Goal: Complete application form: Complete application form

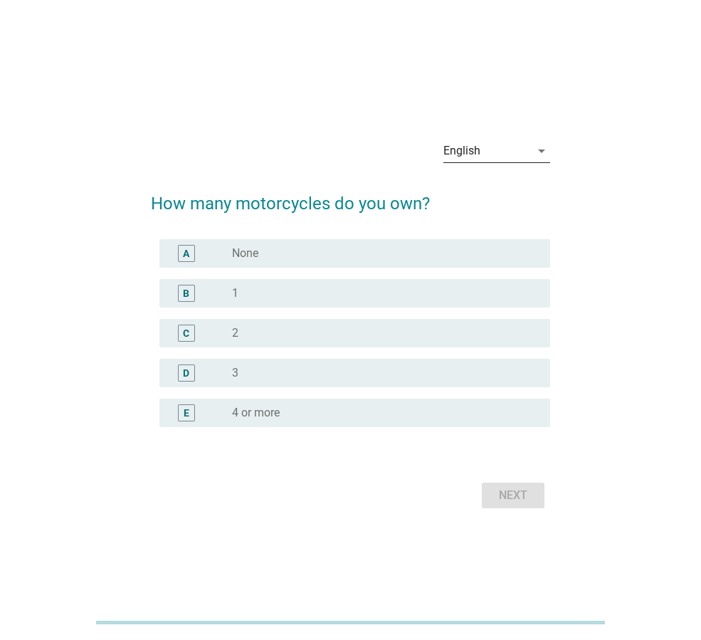
click at [487, 146] on div "English" at bounding box center [486, 150] width 87 height 23
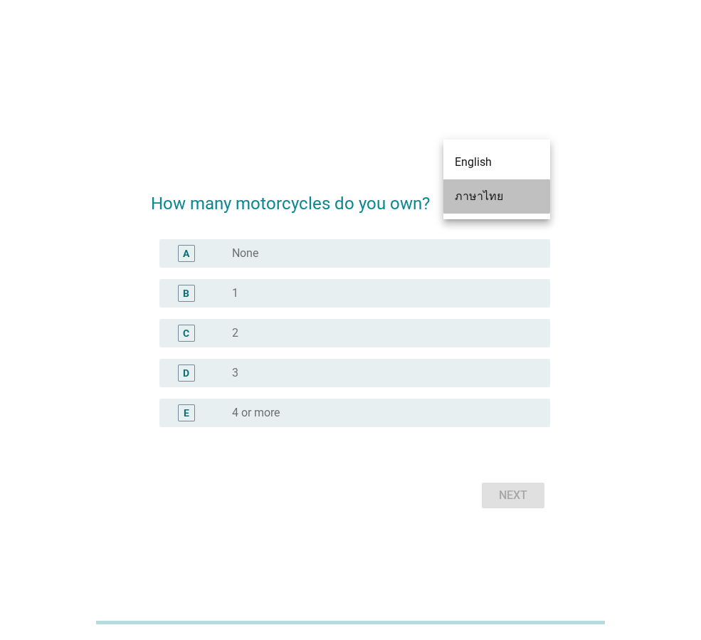
click at [473, 199] on div "ภาษาไทย" at bounding box center [497, 196] width 84 height 17
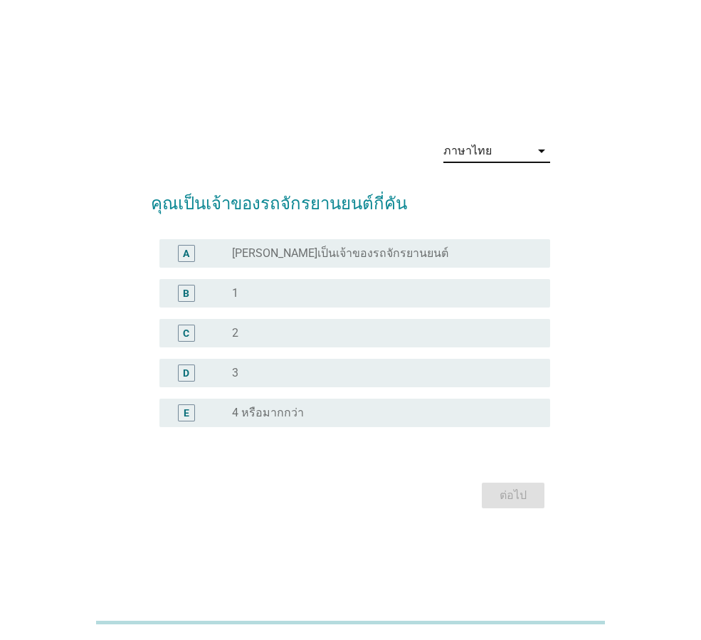
click at [247, 327] on div "radio_button_unchecked 2" at bounding box center [379, 333] width 295 height 14
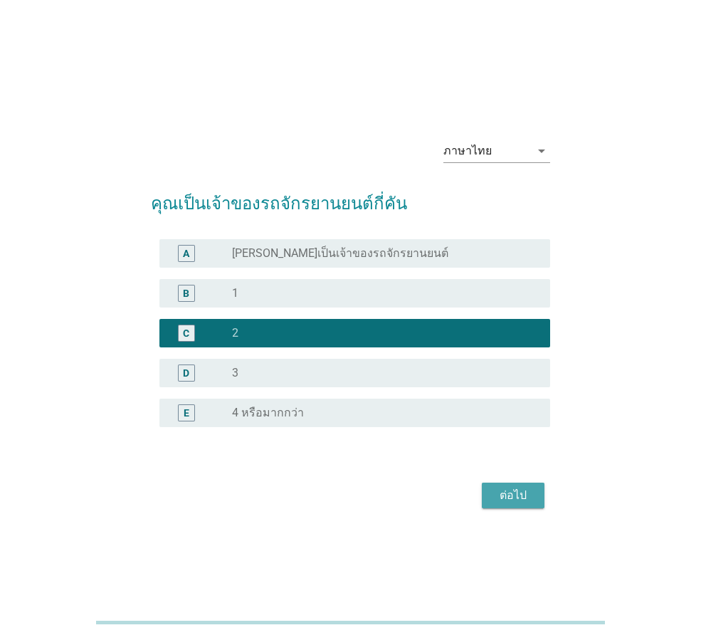
click at [511, 490] on div "ต่อไป" at bounding box center [513, 495] width 40 height 17
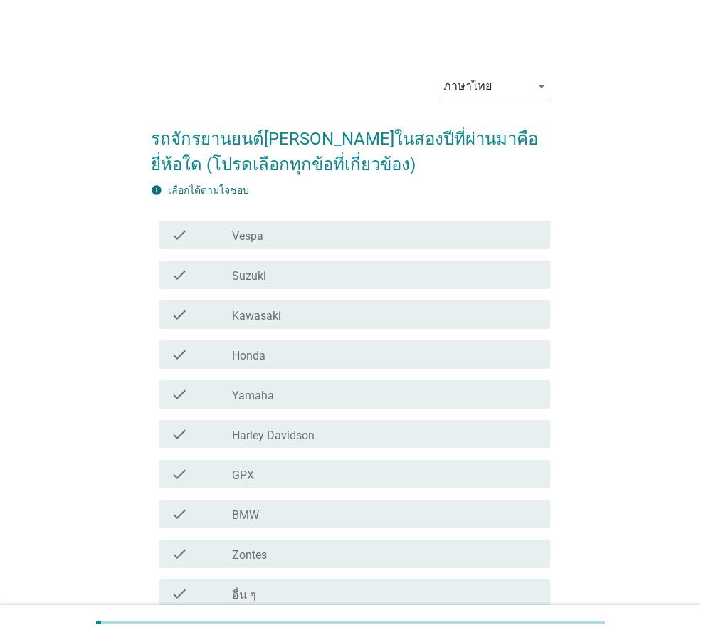
click at [265, 352] on label "Honda" at bounding box center [248, 356] width 33 height 14
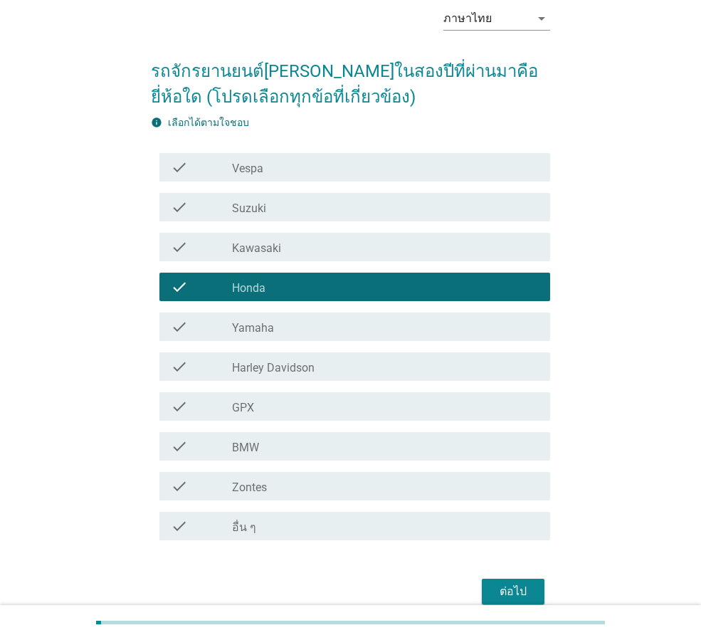
scroll to position [134, 0]
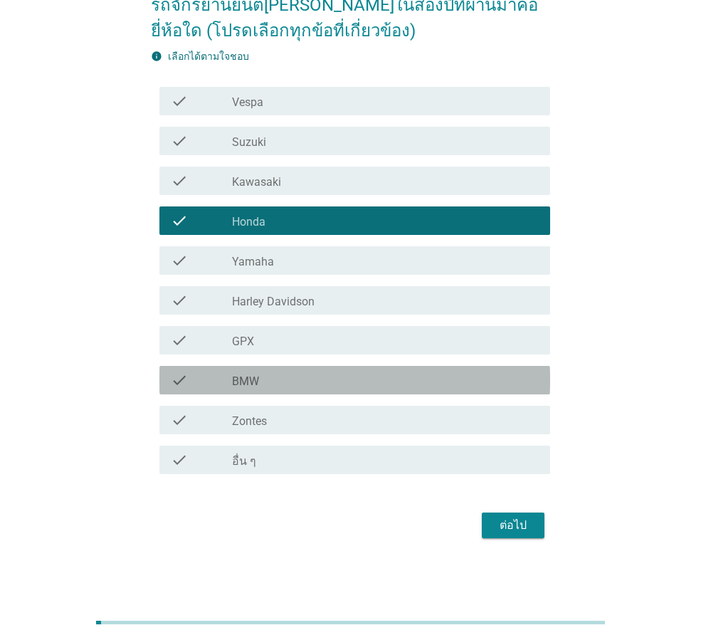
click at [268, 371] on div "check_box_outline_blank BMW" at bounding box center [385, 379] width 307 height 17
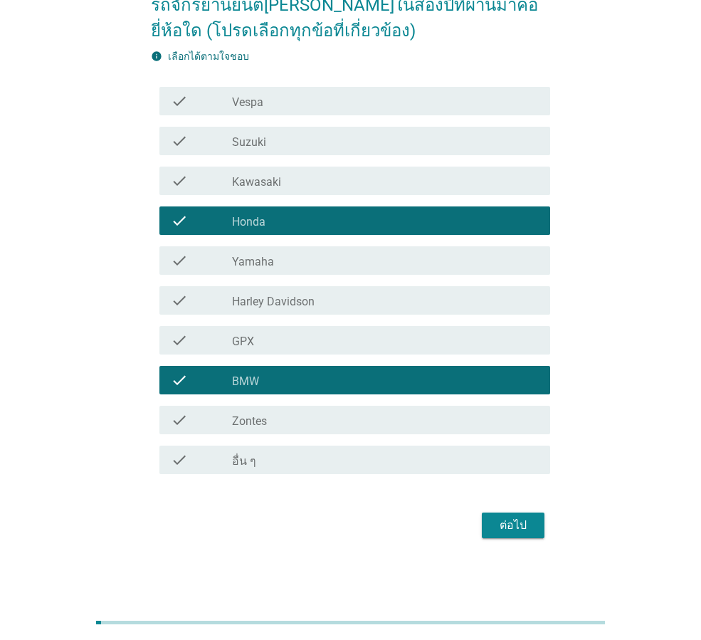
click at [512, 519] on div "ต่อไป" at bounding box center [513, 525] width 40 height 17
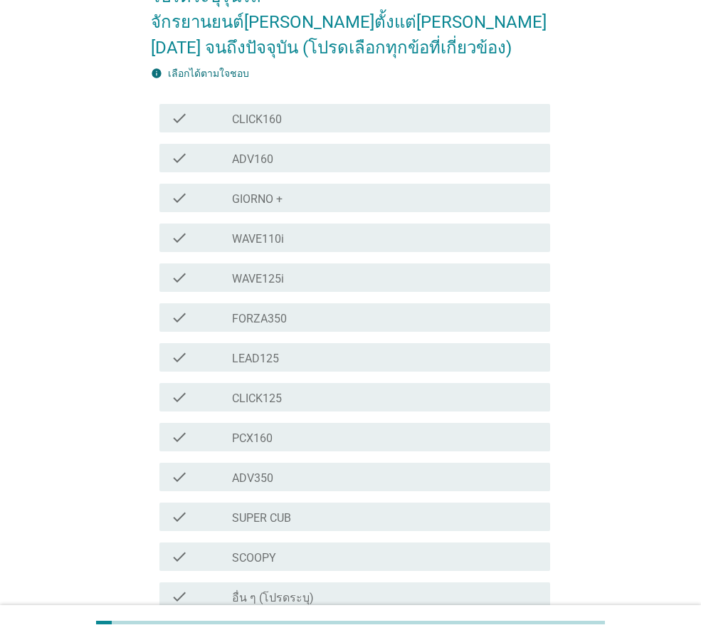
scroll to position [213, 0]
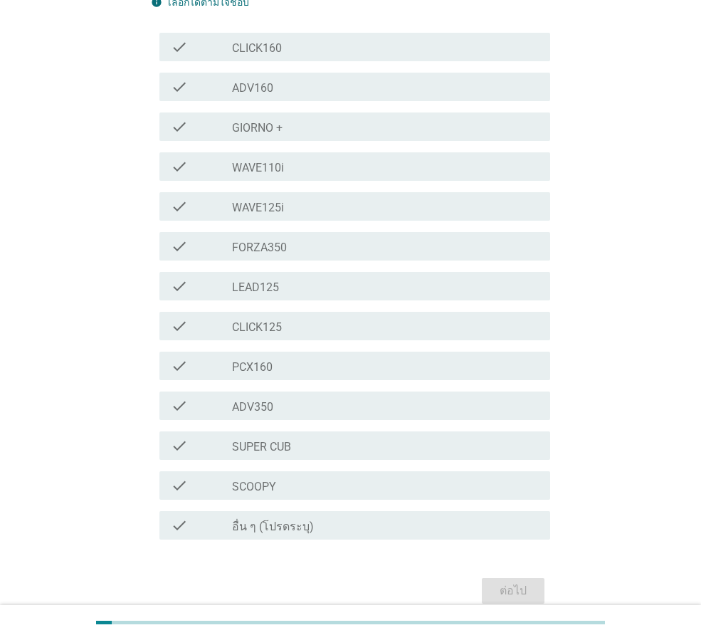
click at [262, 360] on label "PCX160" at bounding box center [252, 367] width 41 height 14
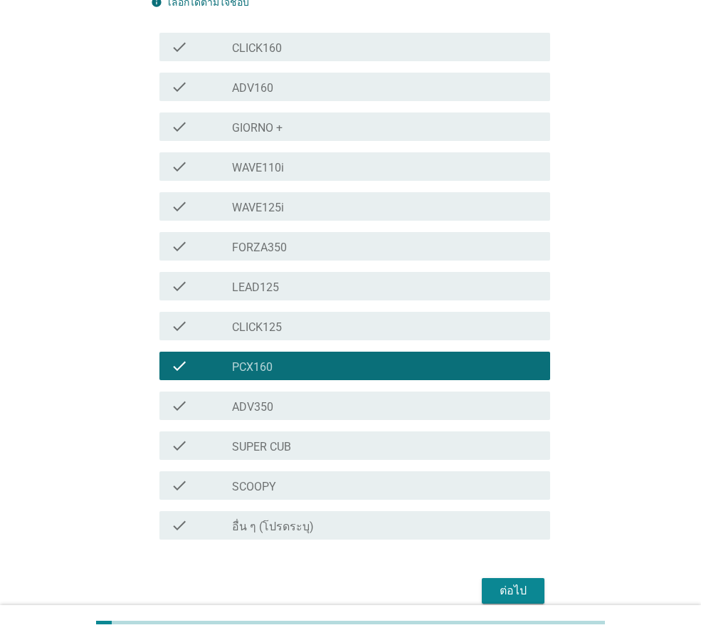
click at [523, 582] on div "ต่อไป" at bounding box center [513, 590] width 40 height 17
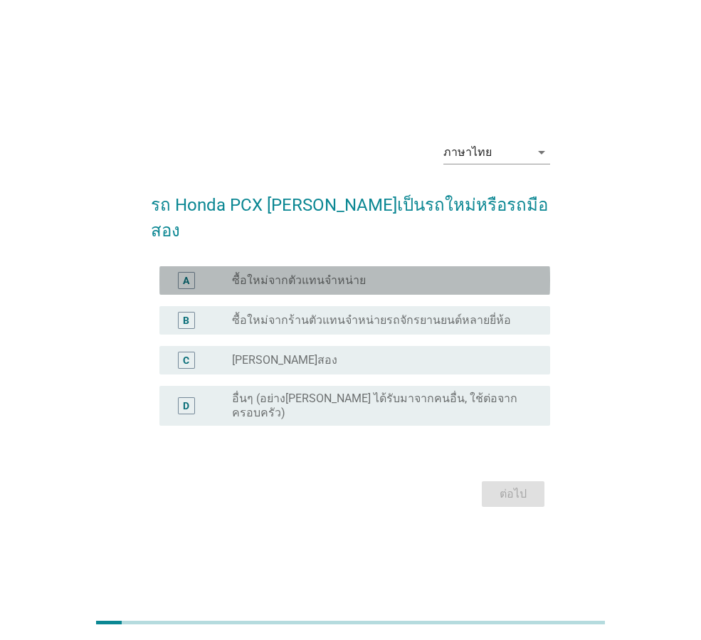
click at [274, 275] on label "ซื้อใหม่จากตัวแทนจำหน่าย" at bounding box center [299, 280] width 134 height 14
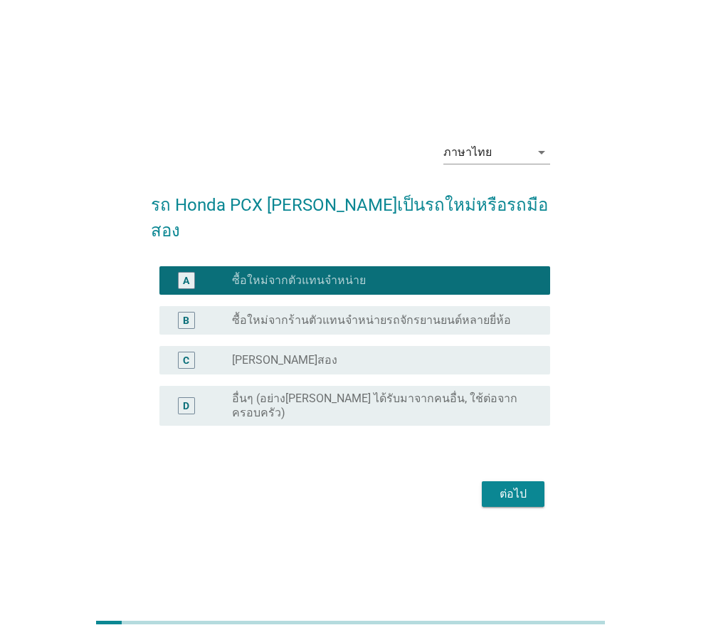
click at [502, 485] on div "ต่อไป" at bounding box center [513, 493] width 40 height 17
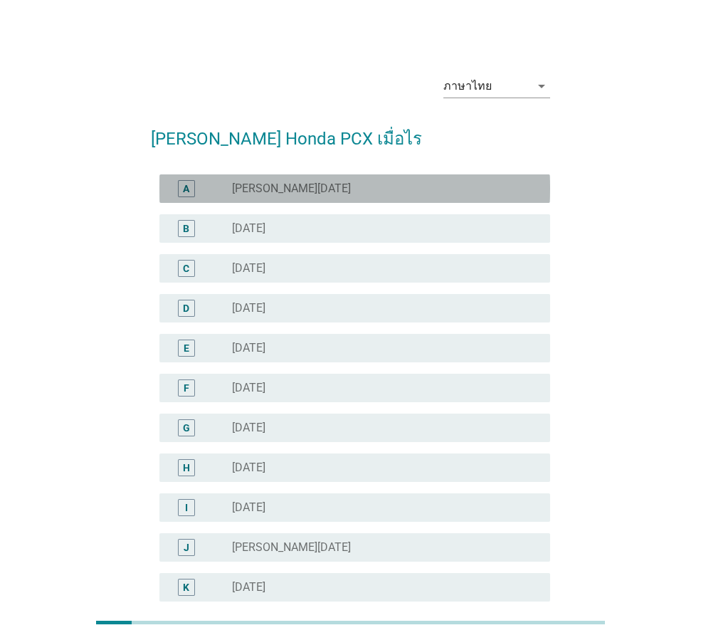
click at [394, 192] on div "radio_button_unchecked [PERSON_NAME][DATE]" at bounding box center [379, 188] width 295 height 14
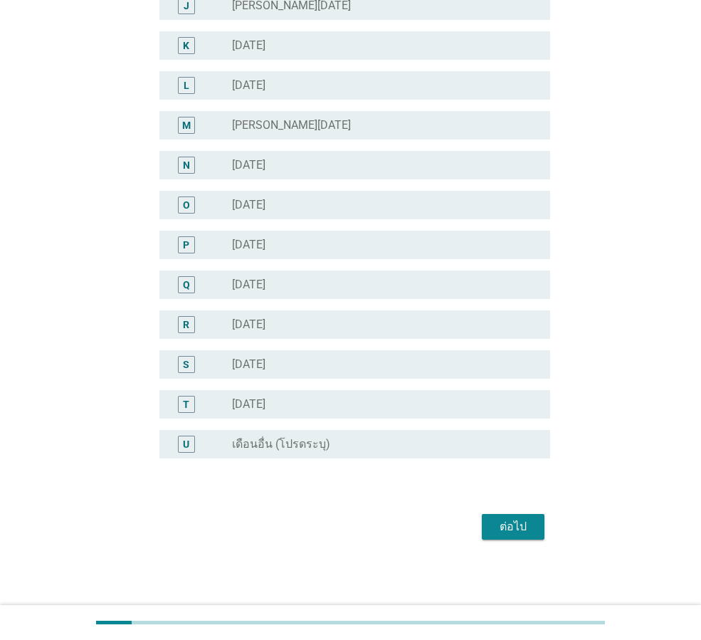
scroll to position [543, 0]
click at [519, 527] on div "ต่อไป" at bounding box center [513, 525] width 40 height 17
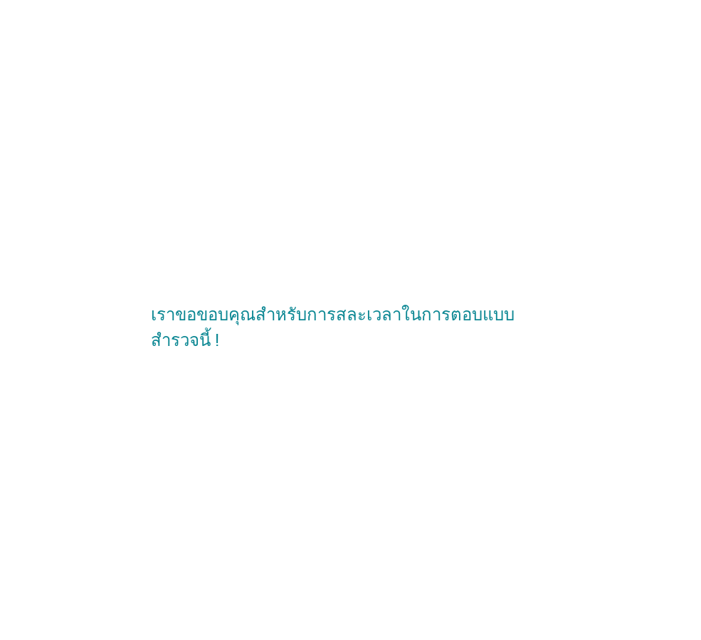
scroll to position [0, 0]
